Goal: Task Accomplishment & Management: Use online tool/utility

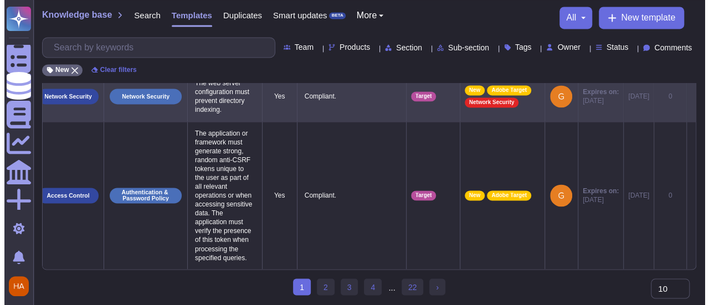
scroll to position [0, 32]
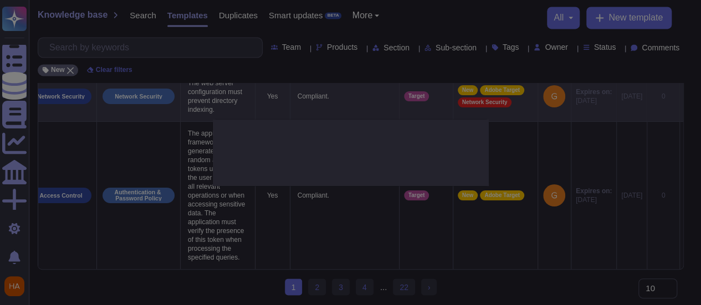
type textarea "The web server configuration must prevent directory indexing."
type textarea "Compliant."
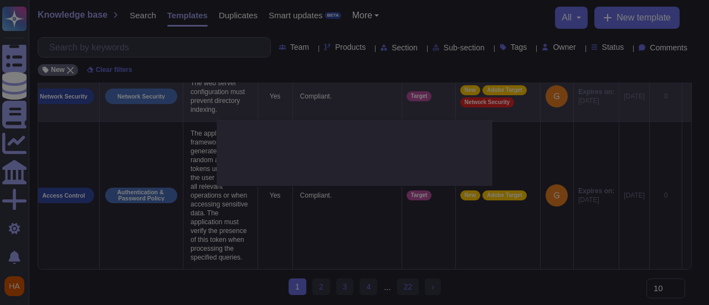
scroll to position [0, 31]
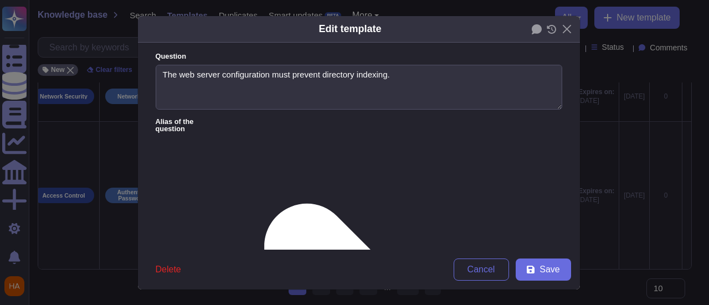
type textarea "The web server configuration must prevent directory indexing."
type textarea "Compliant."
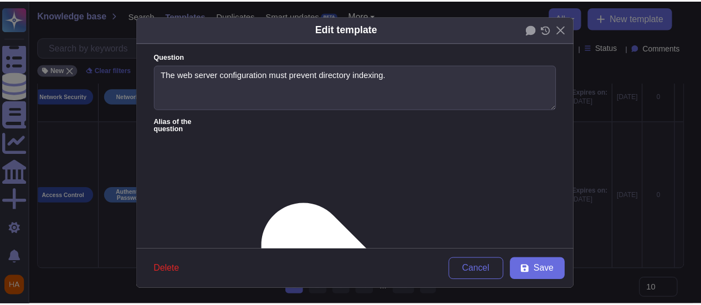
scroll to position [111, 0]
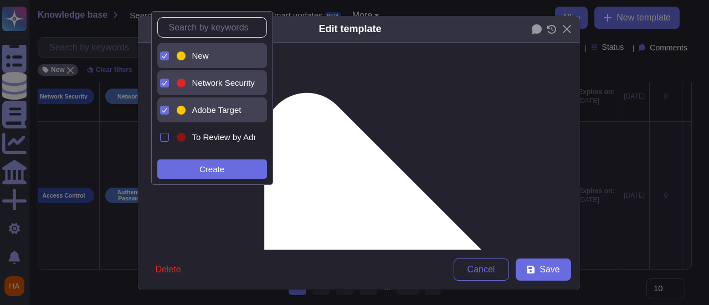
click at [181, 49] on div at bounding box center [180, 55] width 13 height 13
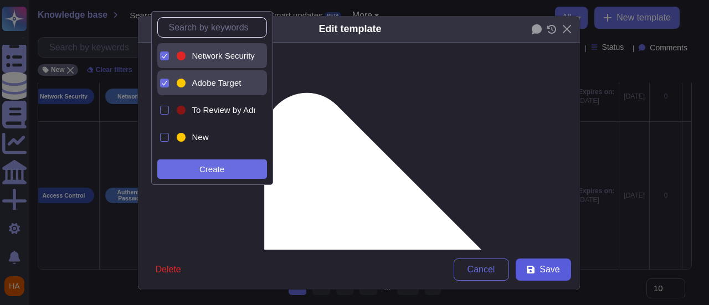
click at [547, 276] on button "Save" at bounding box center [543, 270] width 55 height 22
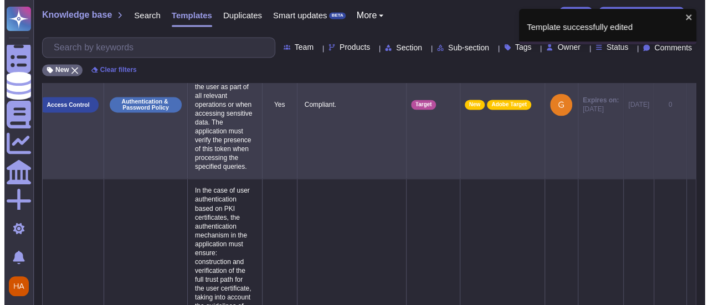
scroll to position [0, 23]
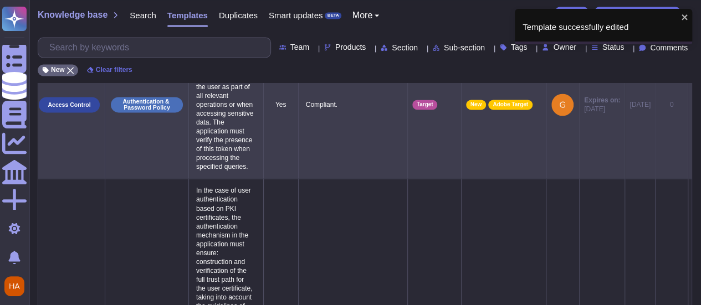
click at [692, 105] on icon at bounding box center [692, 105] width 0 height 0
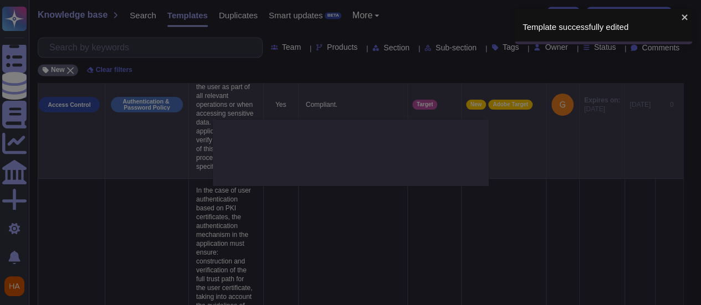
type textarea "The application or framework must generate strong, random anti-CSRF tokens uniq…"
type textarea "Compliant."
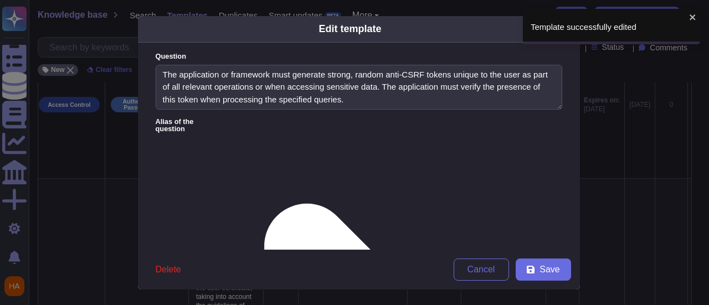
type textarea "The application or framework must generate strong, random anti-CSRF tokens uniq…"
type textarea "Compliant."
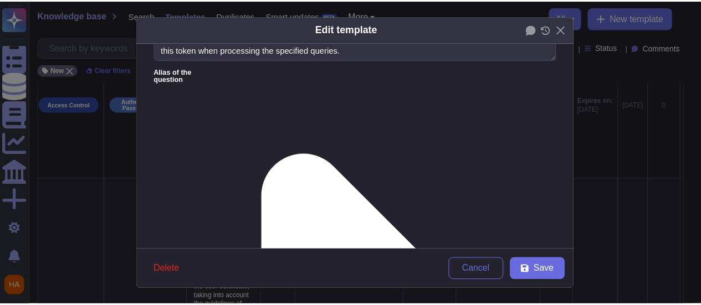
scroll to position [111, 0]
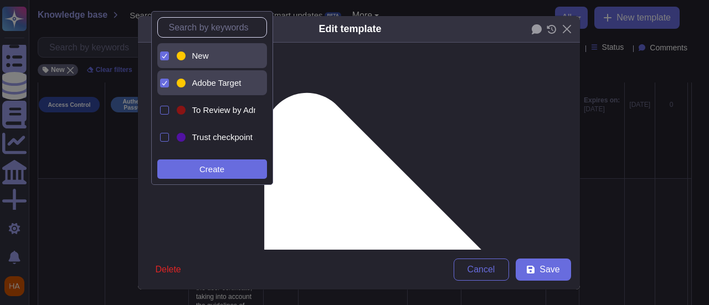
click at [224, 47] on div "New" at bounding box center [214, 55] width 81 height 25
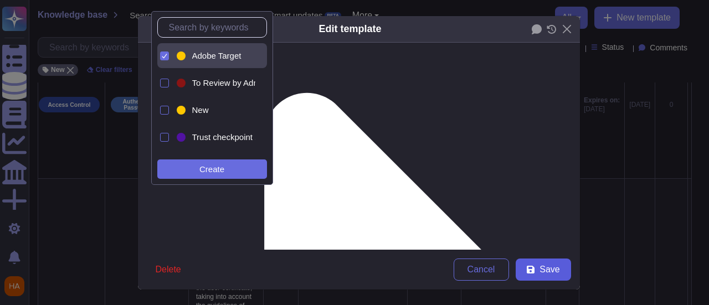
click at [540, 270] on span "Save" at bounding box center [550, 269] width 20 height 9
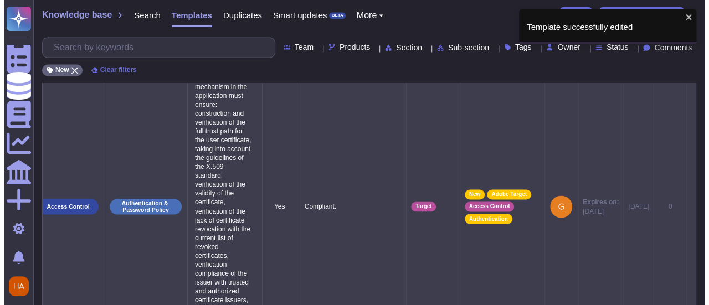
scroll to position [0, 32]
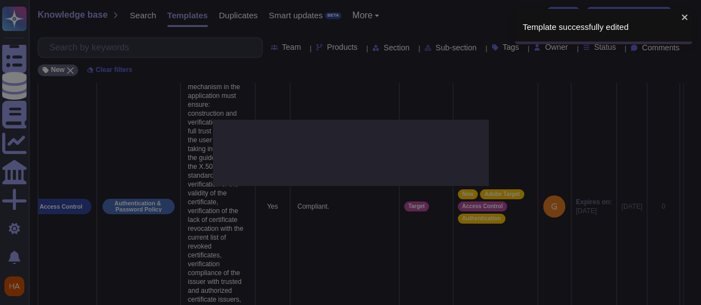
type textarea "What is the data retention for backups and reporting in Adobe Target?"
type textarea "25 months for both."
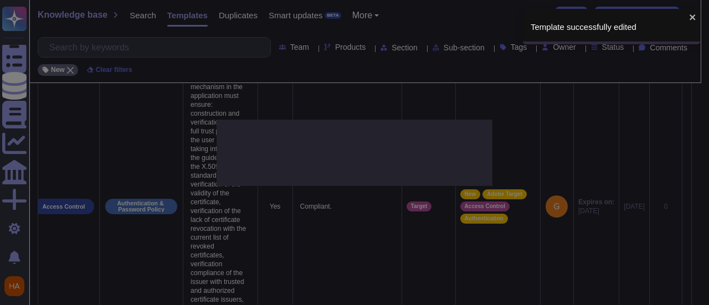
scroll to position [0, 31]
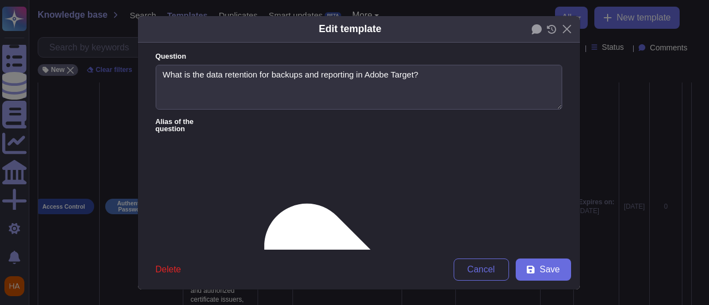
type textarea "What is the data retention for backups and reporting in Adobe Target?"
type textarea "25 months for both."
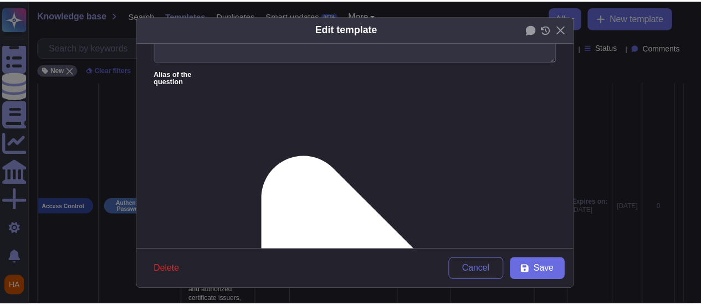
scroll to position [166, 0]
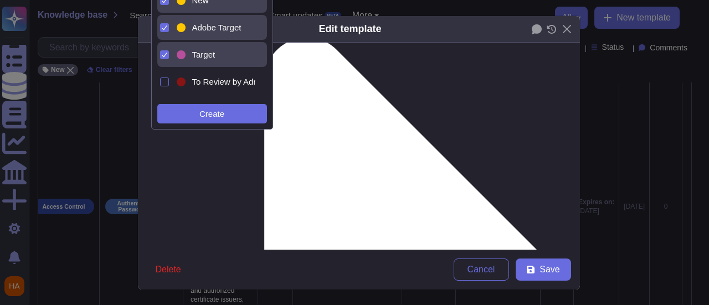
click at [224, 4] on div "New" at bounding box center [221, 1] width 59 height 10
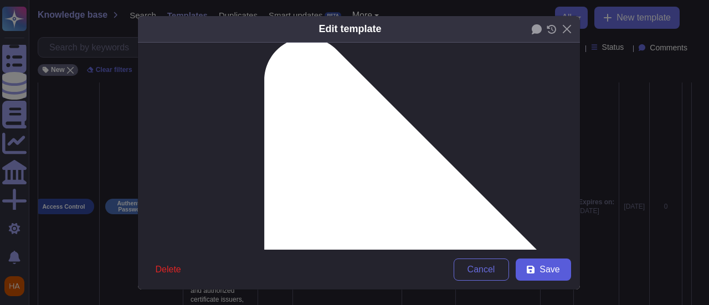
click at [546, 274] on span "Save" at bounding box center [550, 269] width 20 height 9
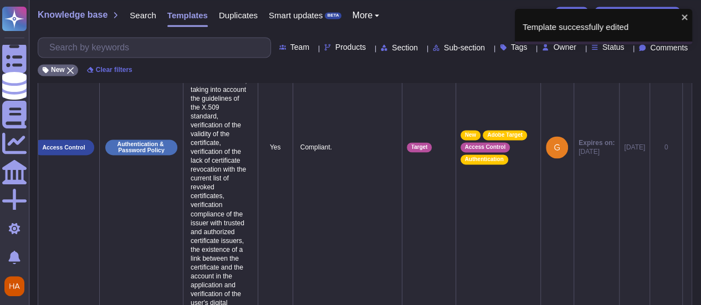
scroll to position [0, 23]
